Goal: Information Seeking & Learning: Learn about a topic

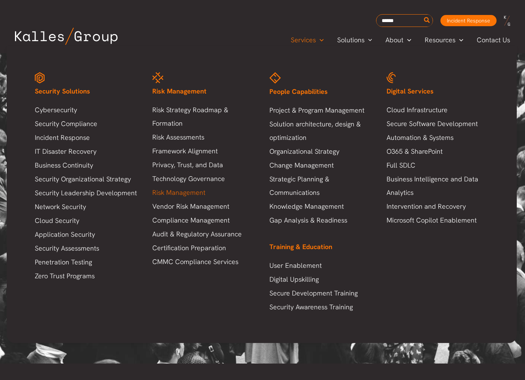
click at [186, 192] on link "Risk Management" at bounding box center [203, 192] width 102 height 13
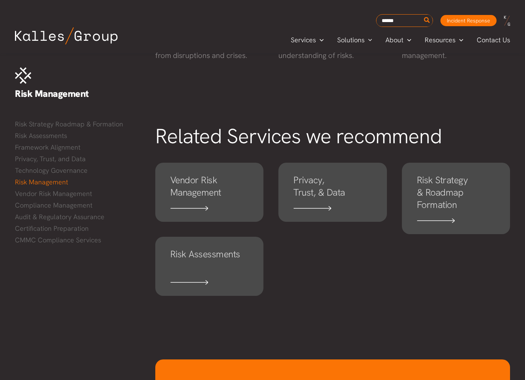
scroll to position [413, 0]
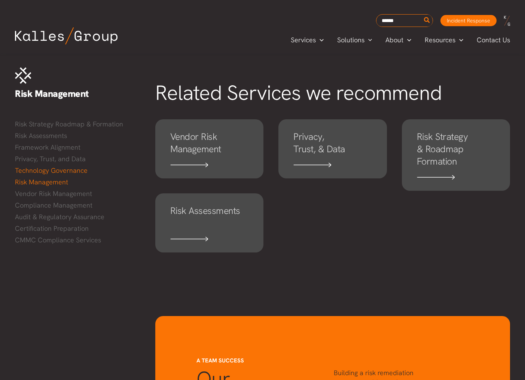
click at [42, 169] on link "Technology Governance" at bounding box center [77, 170] width 125 height 11
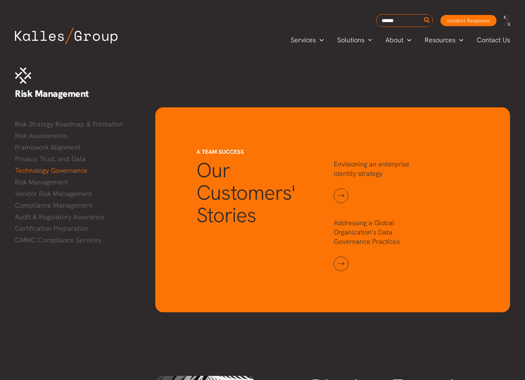
scroll to position [801, 0]
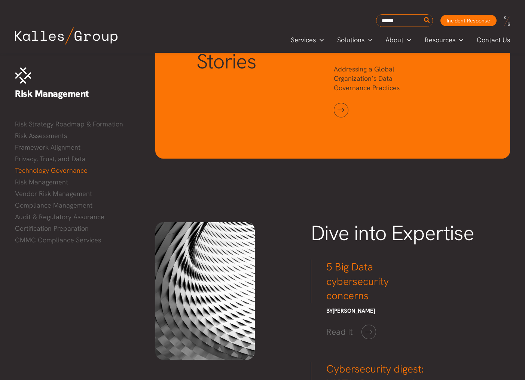
click at [366, 227] on span "Dive into Expertise" at bounding box center [392, 233] width 163 height 27
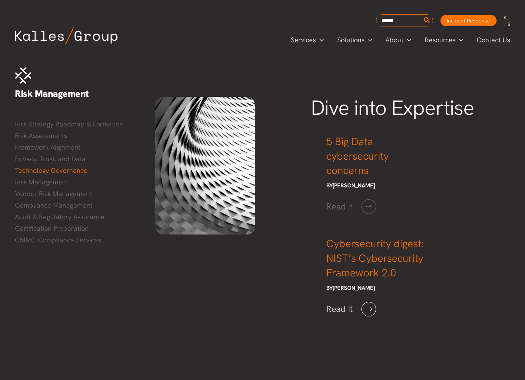
click at [368, 303] on link "Read It" at bounding box center [349, 309] width 54 height 15
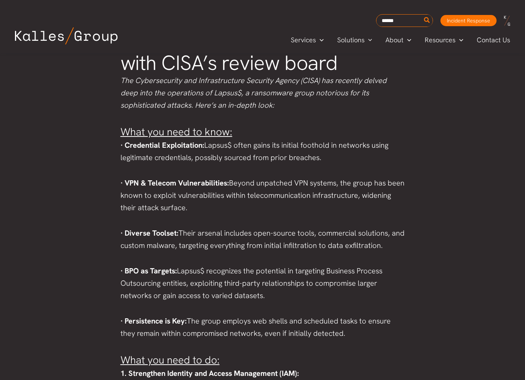
scroll to position [1372, 0]
